Goal: Task Accomplishment & Management: Complete application form

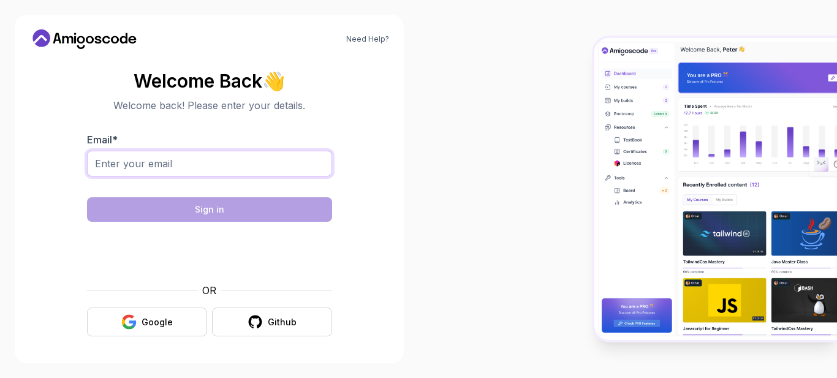
click at [149, 161] on input "Email *" at bounding box center [209, 164] width 245 height 26
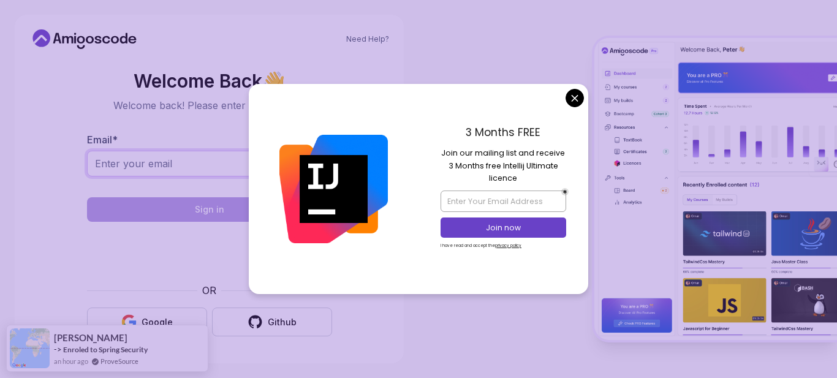
paste input "[EMAIL_ADDRESS][PERSON_NAME][DOMAIN_NAME]"
type input "[EMAIL_ADDRESS][PERSON_NAME][DOMAIN_NAME]"
click at [87, 267] on div at bounding box center [209, 252] width 245 height 47
click at [462, 196] on input "email" at bounding box center [503, 201] width 125 height 21
paste input "[EMAIL_ADDRESS][PERSON_NAME][DOMAIN_NAME]"
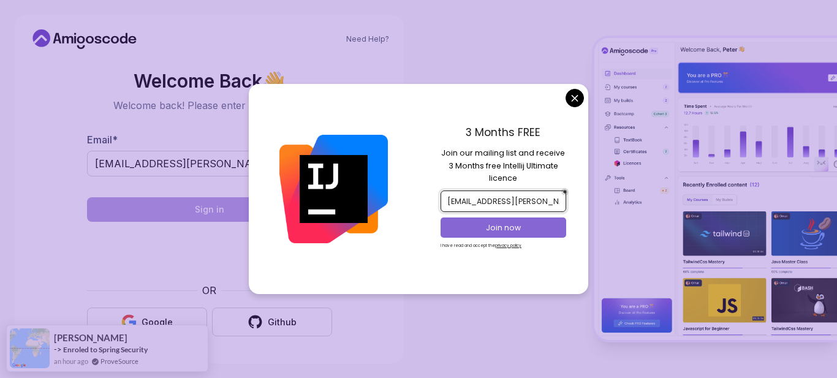
type input "[EMAIL_ADDRESS][PERSON_NAME][DOMAIN_NAME]"
click at [470, 232] on p "Join now" at bounding box center [504, 228] width 102 height 11
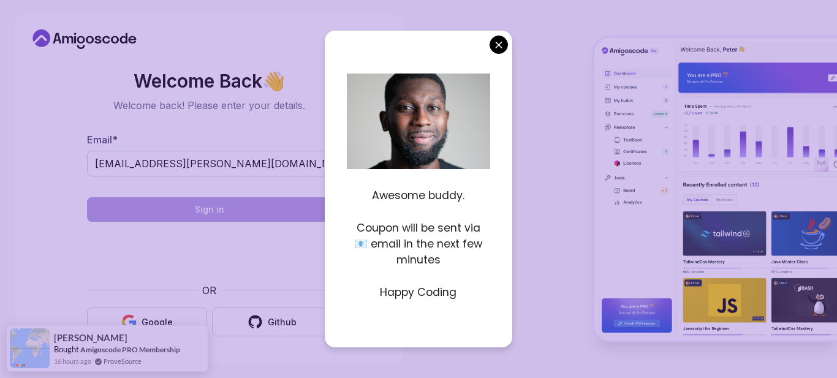
click at [497, 44] on body "Need Help? Welcome Back 👋 Welcome back! Please enter your details. Email * [EMA…" at bounding box center [418, 189] width 837 height 378
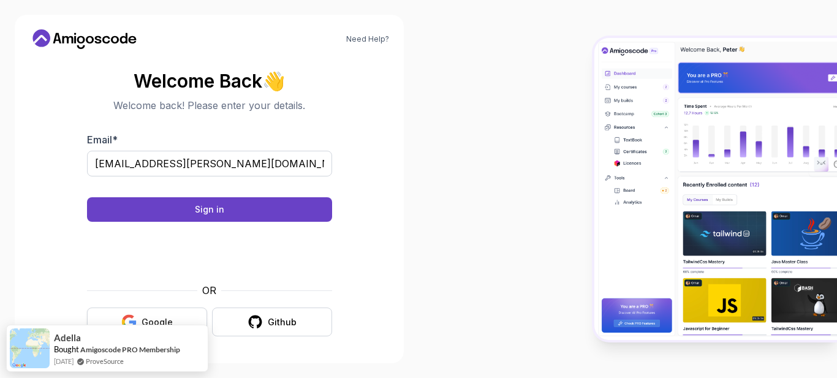
click at [165, 317] on div "Google" at bounding box center [157, 322] width 31 height 12
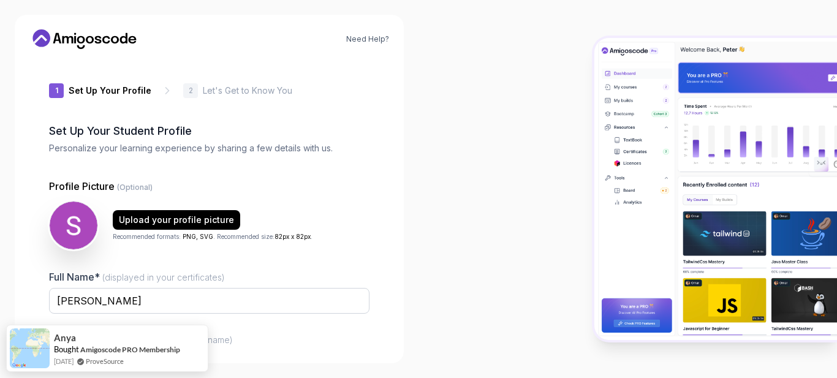
click at [508, 137] on div at bounding box center [628, 189] width 419 height 378
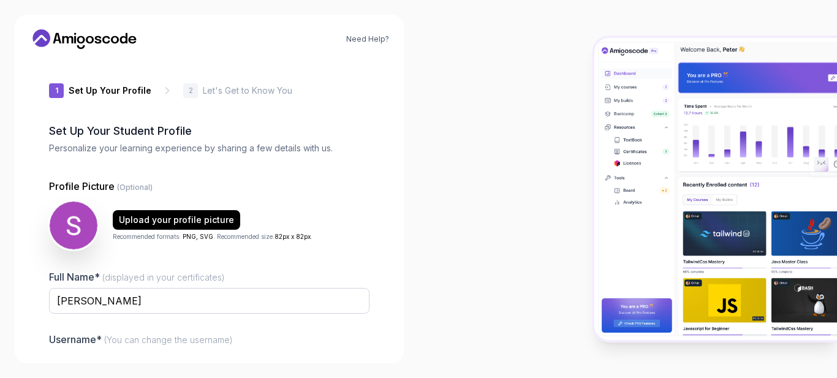
click at [554, 233] on div at bounding box center [628, 189] width 419 height 378
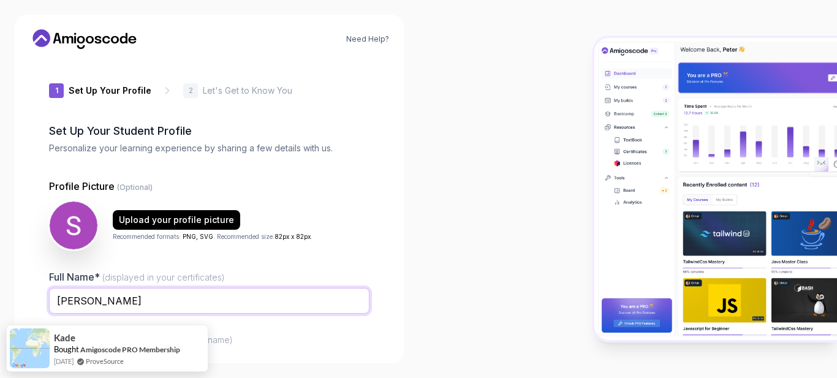
click at [257, 302] on input "Saravanan Arumugam" at bounding box center [209, 301] width 321 height 26
click at [353, 310] on input "Saravanan Arumugam" at bounding box center [209, 301] width 321 height 26
click at [443, 322] on div at bounding box center [628, 189] width 419 height 378
click at [356, 326] on div at bounding box center [209, 321] width 321 height 11
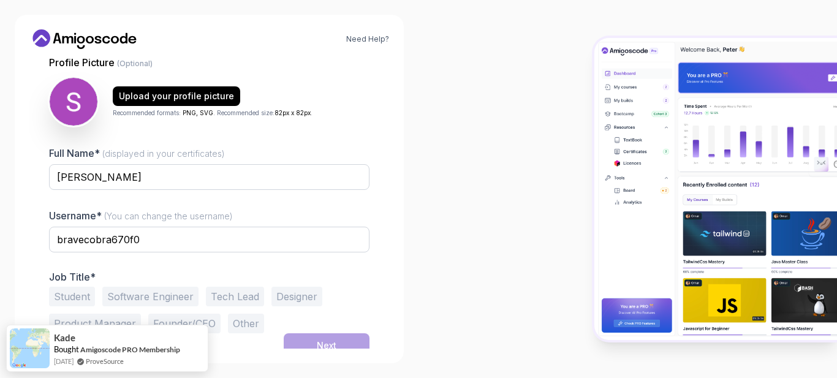
scroll to position [133, 0]
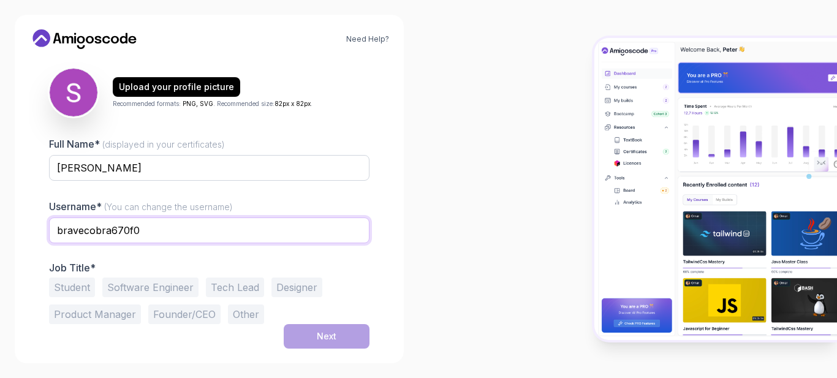
drag, startPoint x: 200, startPoint y: 235, endPoint x: 56, endPoint y: 242, distance: 144.8
click at [56, 242] on input "bravecobra670f0" at bounding box center [209, 231] width 321 height 26
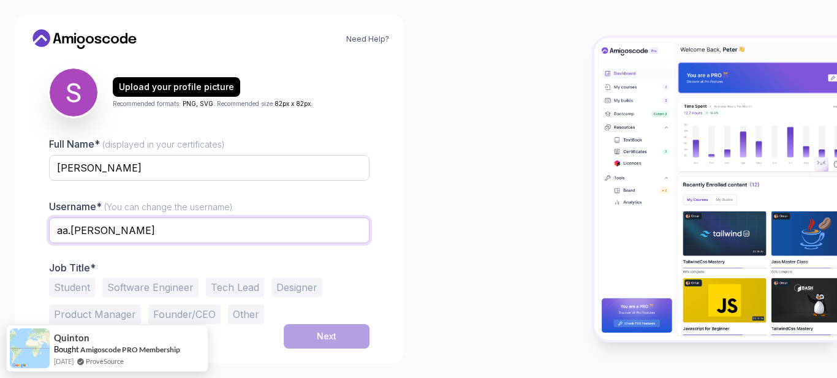
type input "aa.saravanan"
click at [427, 257] on div at bounding box center [628, 189] width 419 height 378
click at [234, 284] on button "Tech Lead" at bounding box center [235, 288] width 58 height 20
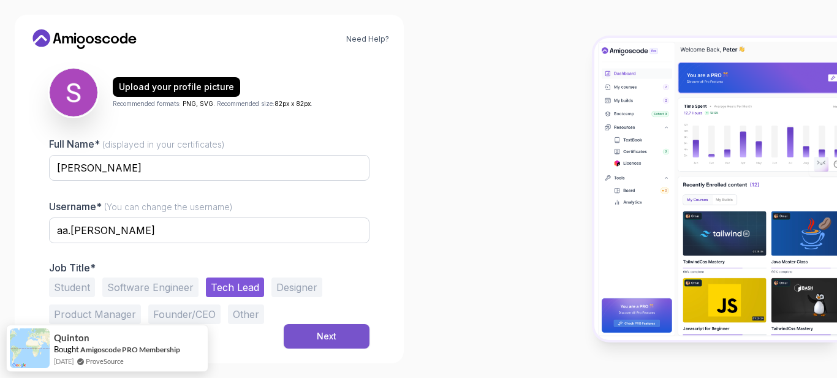
click at [339, 333] on button "Next" at bounding box center [327, 336] width 86 height 25
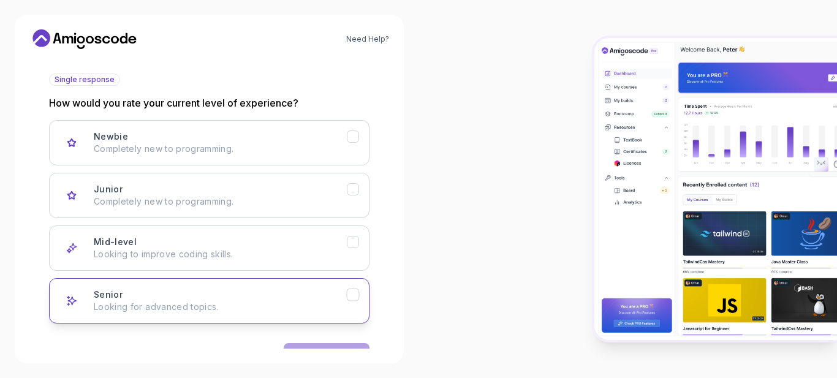
click at [353, 295] on icon "Senior" at bounding box center [354, 295] width 12 height 12
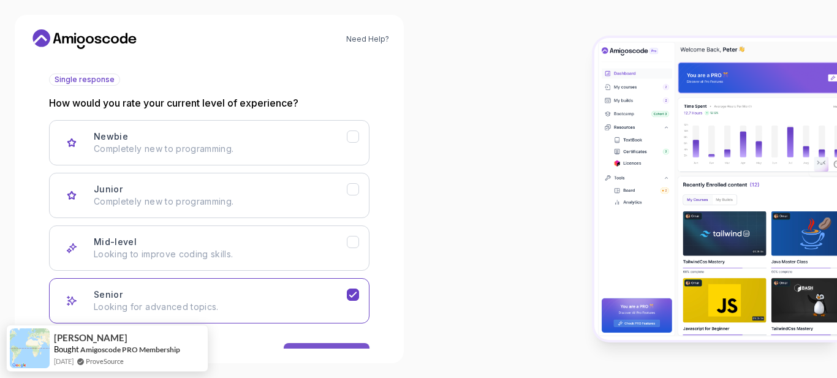
click at [337, 346] on button "Next" at bounding box center [327, 355] width 86 height 25
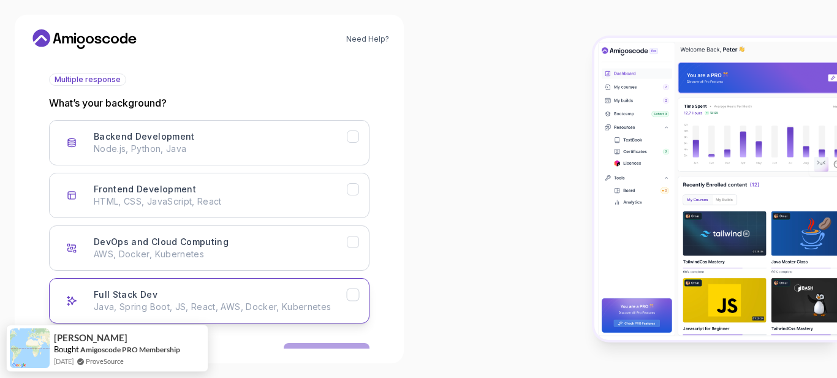
click at [356, 294] on icon "Full Stack Dev" at bounding box center [354, 295] width 12 height 12
click at [337, 344] on button "Next" at bounding box center [327, 355] width 86 height 25
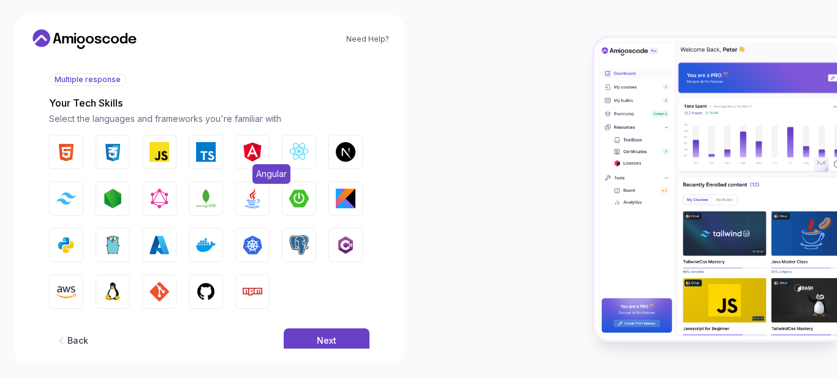
click at [259, 153] on img "button" at bounding box center [253, 152] width 20 height 20
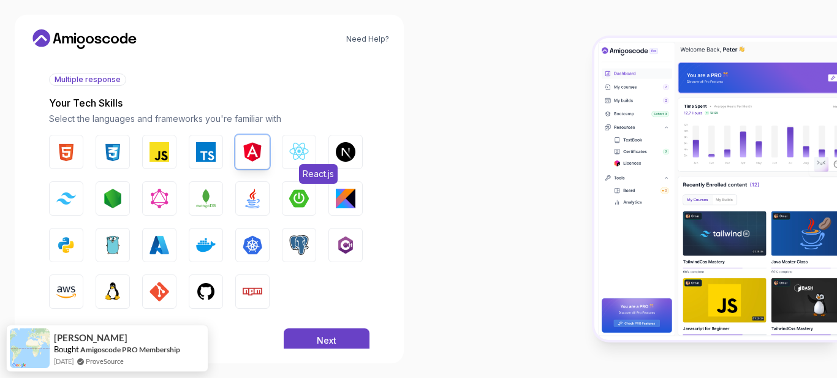
click at [295, 153] on img "button" at bounding box center [299, 152] width 20 height 20
click at [255, 192] on img "button" at bounding box center [253, 199] width 20 height 20
click at [348, 243] on img "button" at bounding box center [346, 245] width 20 height 20
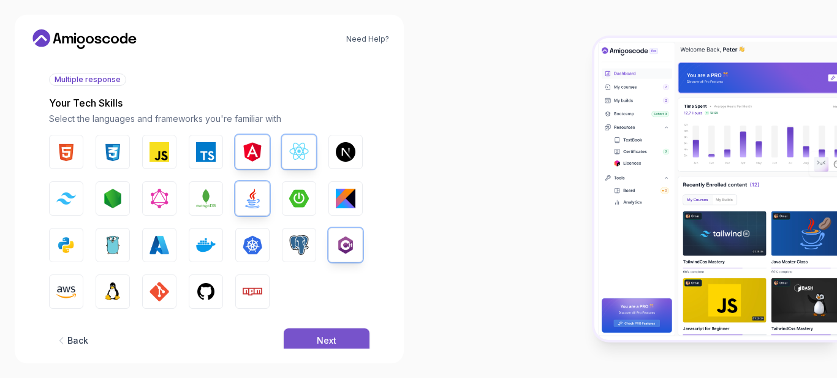
click at [311, 332] on button "Next" at bounding box center [327, 341] width 86 height 25
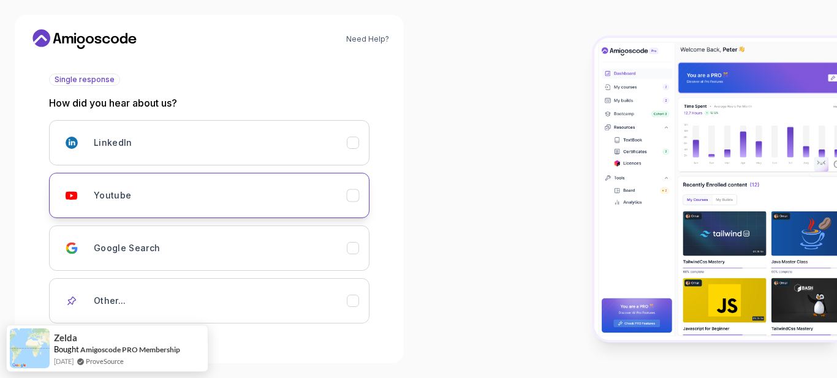
click at [352, 190] on icon "Youtube" at bounding box center [354, 196] width 12 height 12
click at [397, 253] on div "Need Help? 2 Let's Get to Know You 1 Set Up Your Profile 2 Let's Get to Know Yo…" at bounding box center [209, 189] width 389 height 349
click at [370, 336] on div "2 Let's Get to Know You 1 Set Up Your Profile 2 Let's Get to Know You Getting t…" at bounding box center [209, 204] width 360 height 290
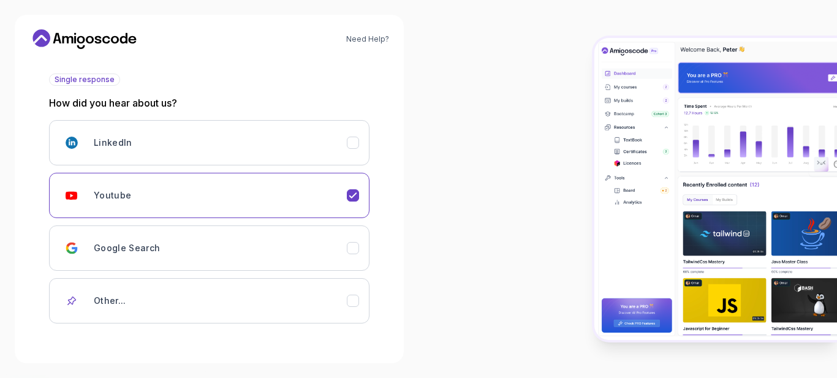
click at [297, 352] on div "Need Help? 2 Let's Get to Know You 1 Set Up Your Profile 2 Let's Get to Know Yo…" at bounding box center [209, 189] width 389 height 349
click at [257, 343] on div "Back Next" at bounding box center [209, 363] width 321 height 64
click at [460, 275] on div at bounding box center [628, 189] width 419 height 378
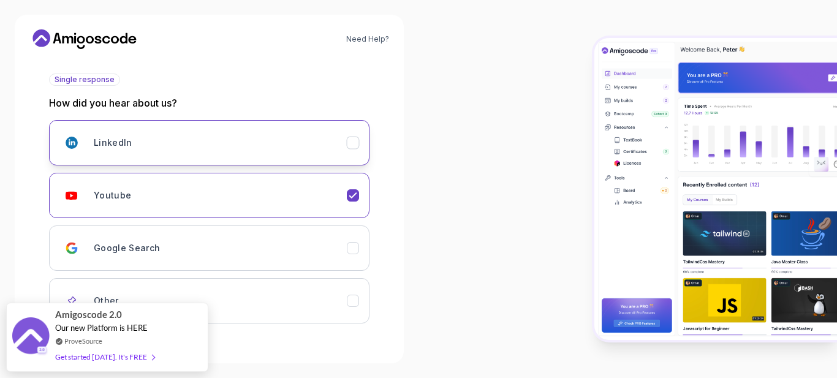
click at [359, 138] on button "LinkedIn" at bounding box center [209, 142] width 321 height 45
click at [356, 199] on icon "Youtube" at bounding box center [354, 196] width 12 height 12
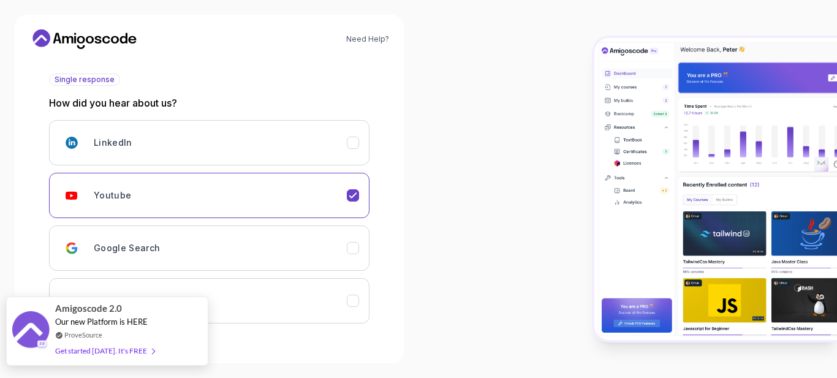
click at [142, 332] on div "ProveSource" at bounding box center [104, 335] width 99 height 10
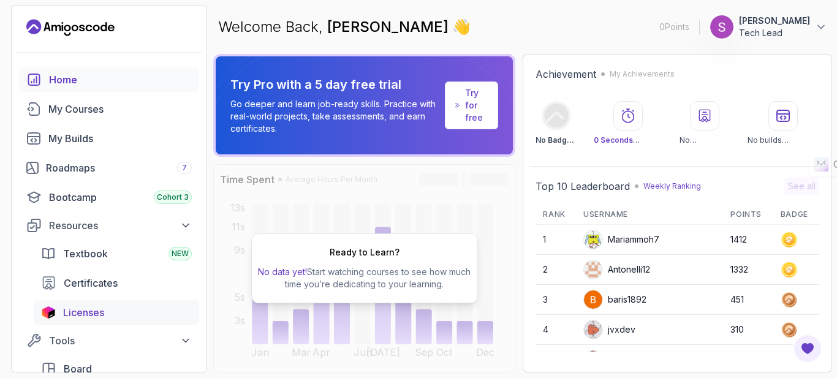
click at [93, 316] on span "Licenses" at bounding box center [83, 312] width 41 height 15
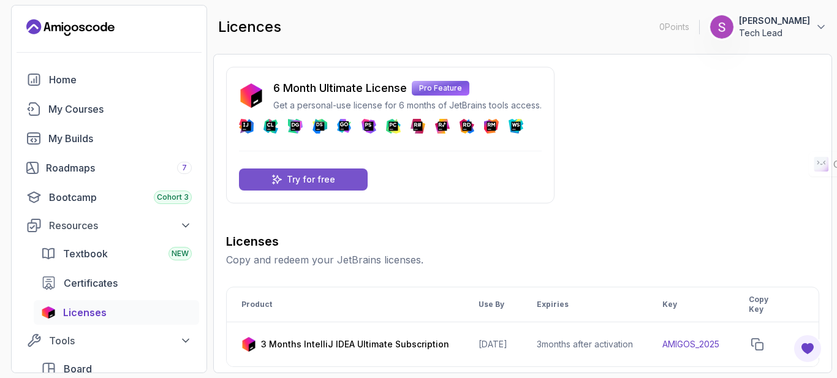
click at [341, 175] on div "Try for free" at bounding box center [303, 180] width 129 height 22
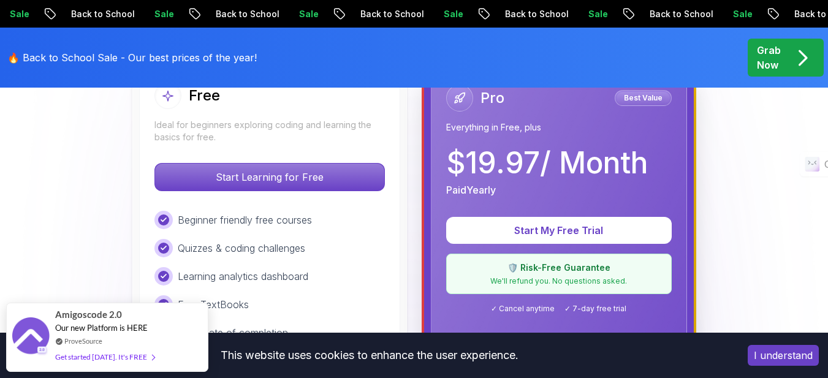
scroll to position [409, 0]
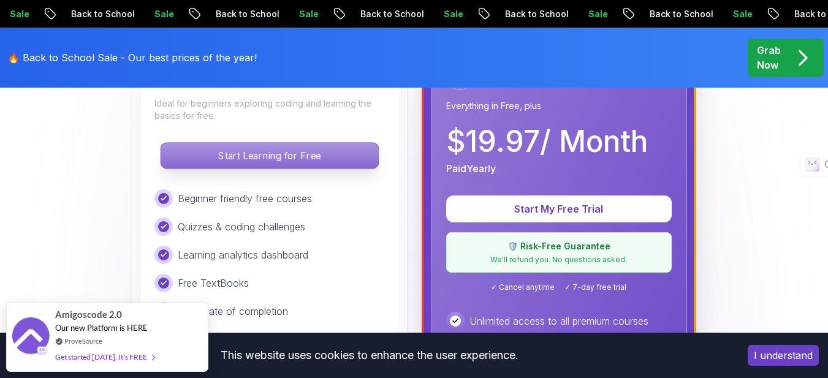
click at [317, 159] on p "Start Learning for Free" at bounding box center [270, 156] width 218 height 26
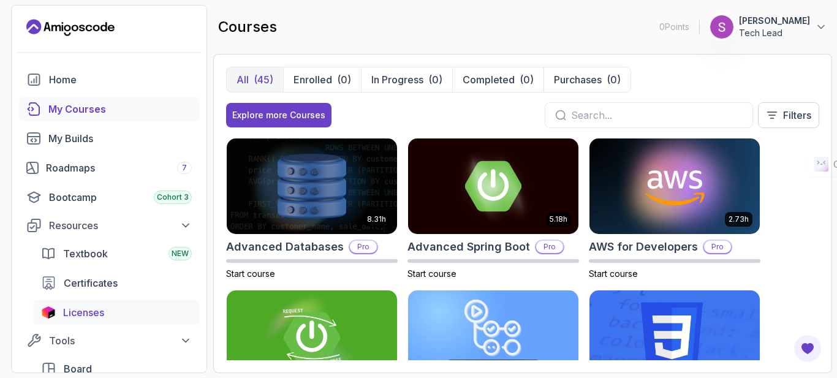
click at [85, 311] on span "Licenses" at bounding box center [83, 312] width 41 height 15
